Goal: Task Accomplishment & Management: Manage account settings

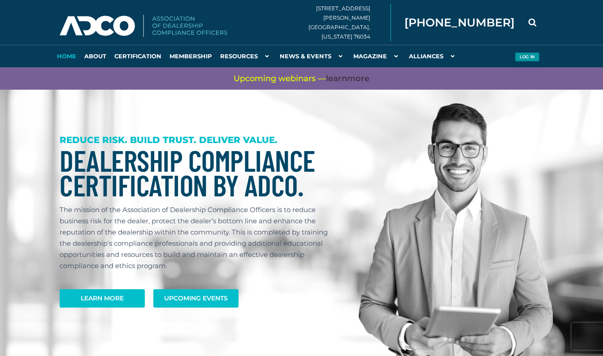
click at [530, 56] on button "Log in" at bounding box center [527, 56] width 25 height 9
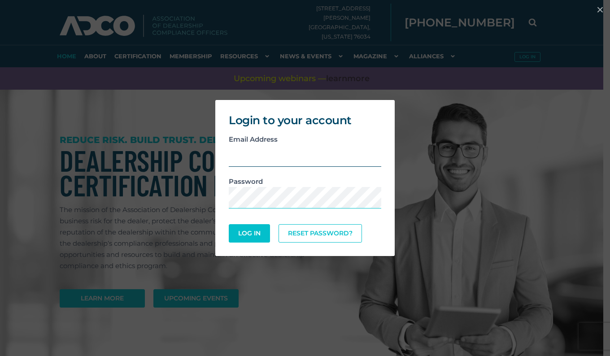
click at [277, 160] on input "email" at bounding box center [305, 156] width 152 height 22
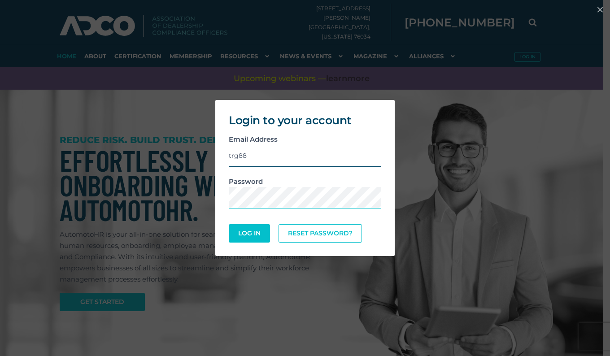
type input "[EMAIL_ADDRESS][DOMAIN_NAME]"
click at [260, 233] on button "Log In" at bounding box center [248, 233] width 39 height 17
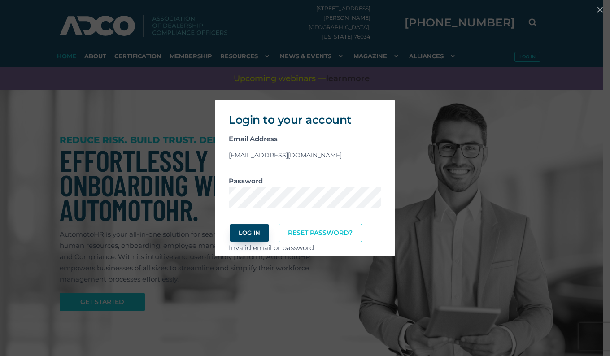
click at [253, 232] on button "Log In" at bounding box center [248, 232] width 39 height 17
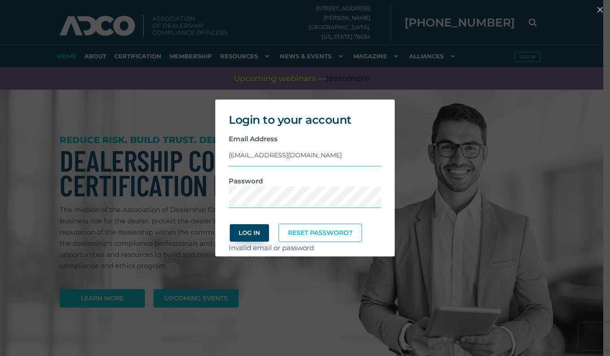
click at [254, 232] on button "Log In" at bounding box center [248, 232] width 39 height 17
click at [254, 229] on button "Log In" at bounding box center [248, 232] width 39 height 17
